Goal: Task Accomplishment & Management: Manage account settings

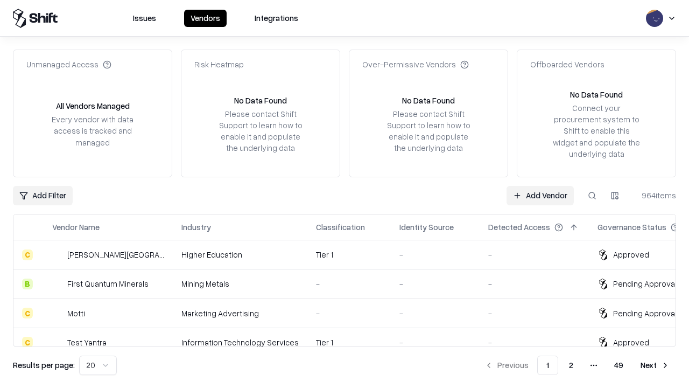
click at [540, 195] on link "Add Vendor" at bounding box center [540, 195] width 67 height 19
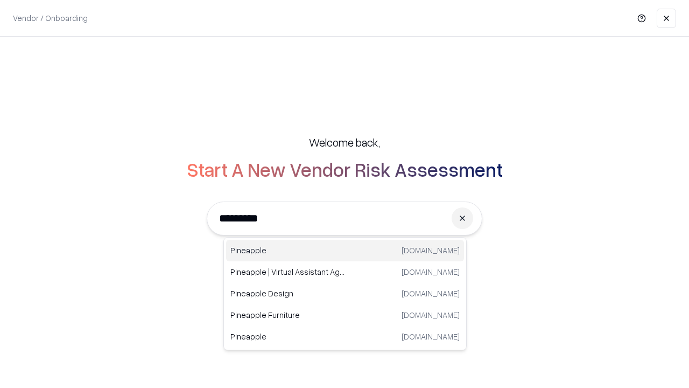
click at [345, 250] on div "Pineapple [DOMAIN_NAME]" at bounding box center [345, 251] width 238 height 22
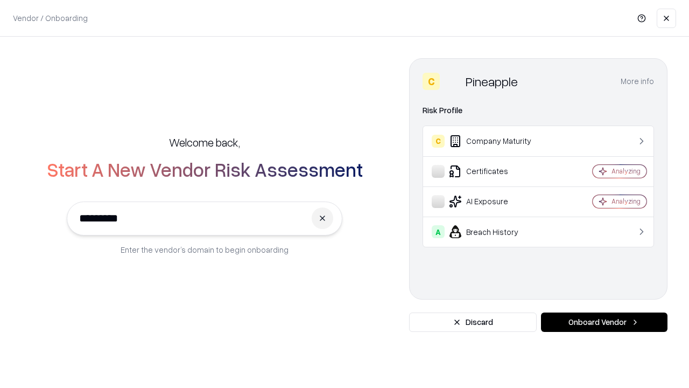
type input "*********"
click at [604, 322] on button "Onboard Vendor" at bounding box center [604, 321] width 127 height 19
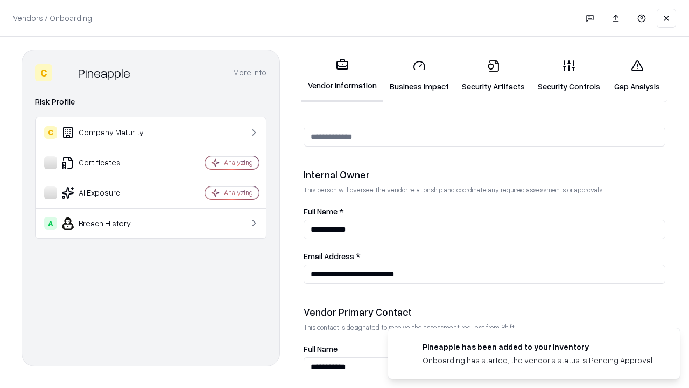
scroll to position [558, 0]
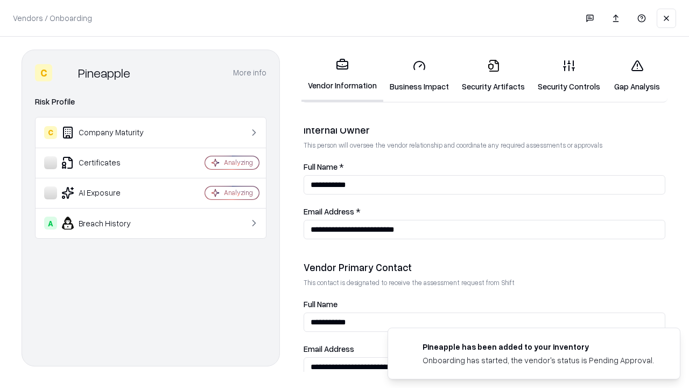
click at [493, 75] on link "Security Artifacts" at bounding box center [494, 76] width 76 height 50
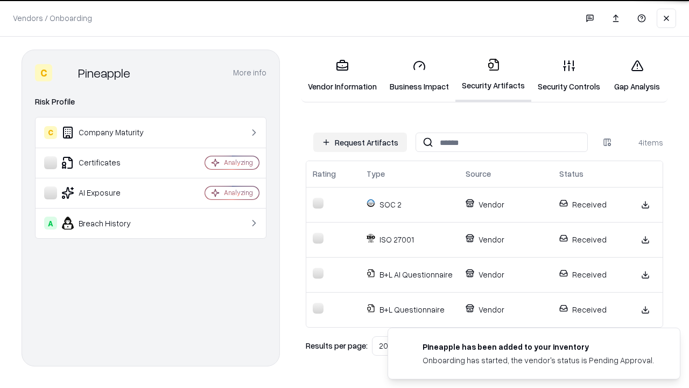
click at [360, 142] on button "Request Artifacts" at bounding box center [360, 141] width 94 height 19
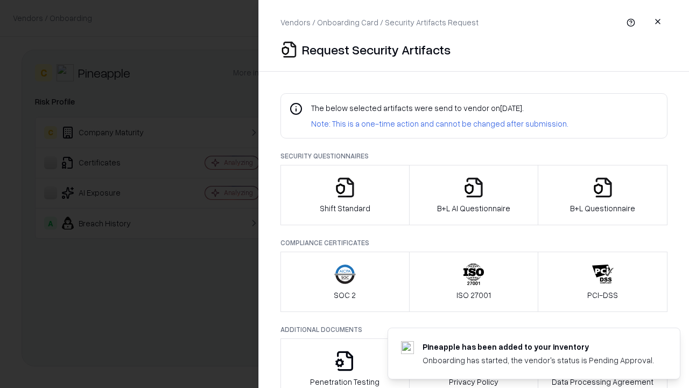
click at [603, 195] on icon "button" at bounding box center [603, 188] width 22 height 22
click at [473, 195] on icon "button" at bounding box center [474, 188] width 22 height 22
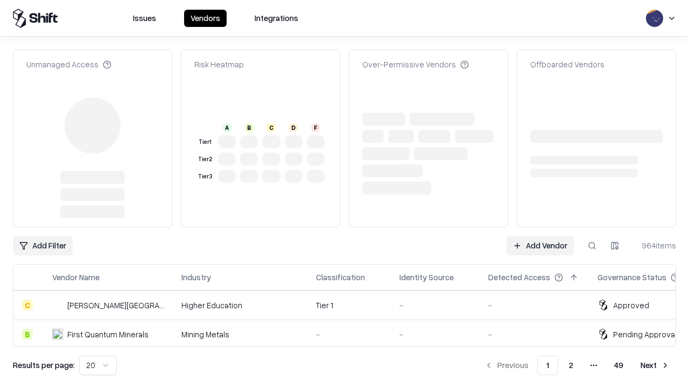
click at [540, 236] on link "Add Vendor" at bounding box center [540, 245] width 67 height 19
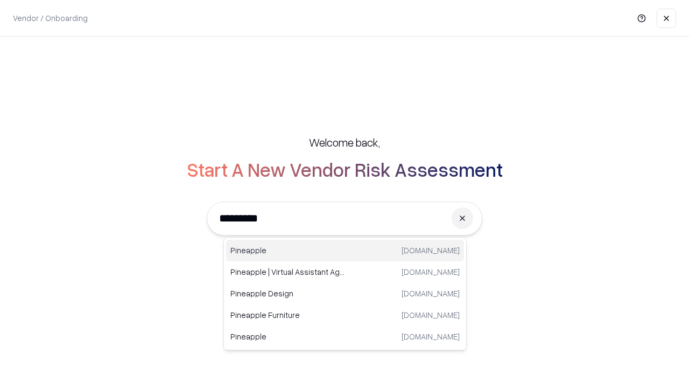
click at [345, 250] on div "Pineapple [DOMAIN_NAME]" at bounding box center [345, 251] width 238 height 22
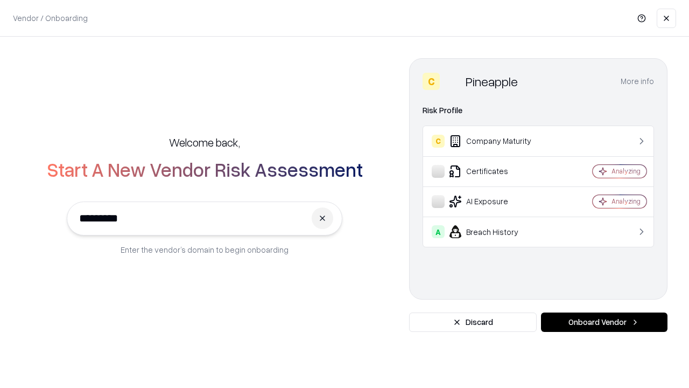
type input "*********"
click at [604, 322] on button "Onboard Vendor" at bounding box center [604, 321] width 127 height 19
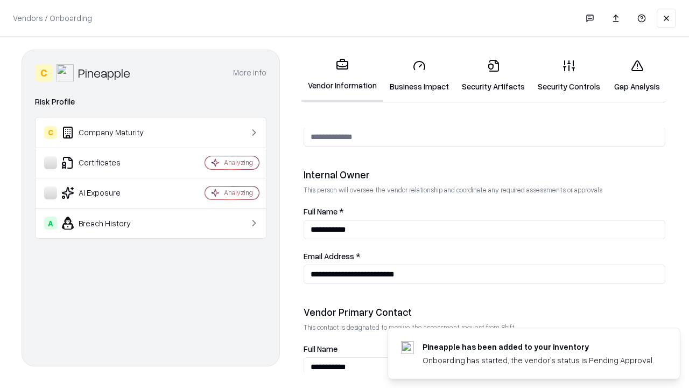
scroll to position [558, 0]
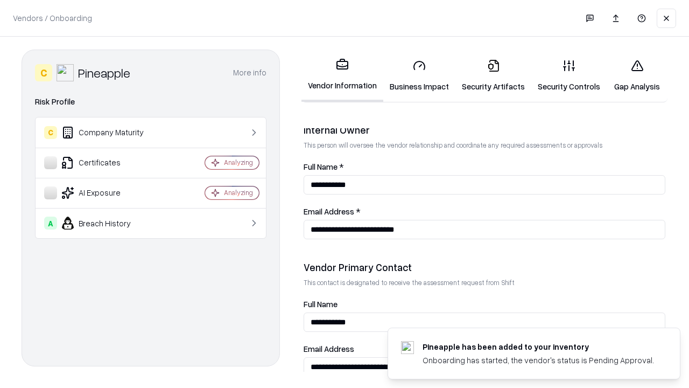
click at [637, 75] on link "Gap Analysis" at bounding box center [637, 76] width 61 height 50
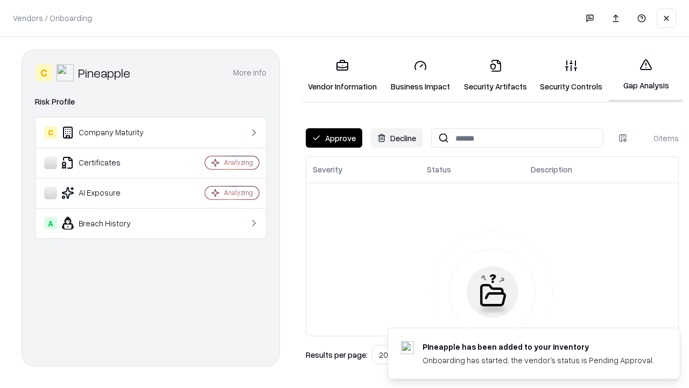
click at [334, 138] on button "Approve" at bounding box center [334, 137] width 57 height 19
